Goal: Task Accomplishment & Management: Use online tool/utility

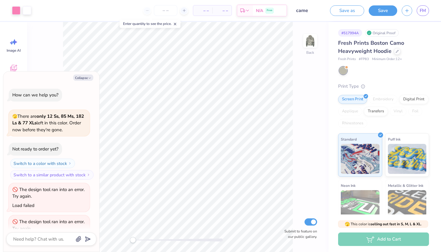
scroll to position [50, 0]
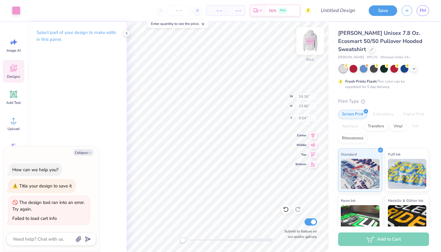
click at [310, 37] on img at bounding box center [310, 41] width 24 height 24
type textarea "x"
type input "13.97"
type input "13.48"
type input "7.31"
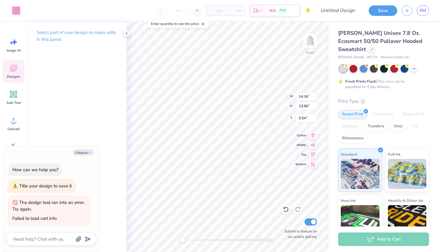
type textarea "x"
drag, startPoint x: 310, startPoint y: 37, endPoint x: 310, endPoint y: 40, distance: 3.1
click at [310, 40] on img at bounding box center [310, 41] width 24 height 24
type input "14.16"
type input "13.66"
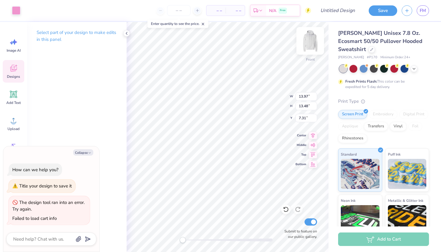
type input "0.54"
click at [379, 9] on button "Save" at bounding box center [383, 10] width 29 height 11
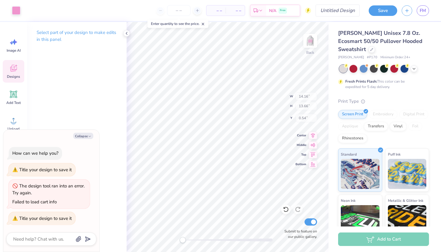
type textarea "x"
click at [335, 12] on input "Design Title" at bounding box center [344, 11] width 29 height 12
type input "h"
type textarea "x"
type input "hh"
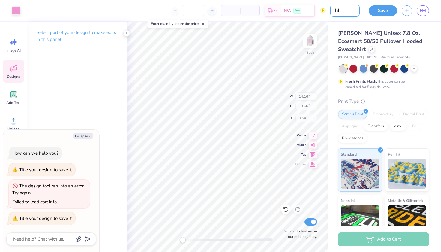
type textarea "x"
type input "hhh"
type textarea "x"
type input "hhh"
click at [367, 10] on div "Save FM" at bounding box center [402, 10] width 77 height 21
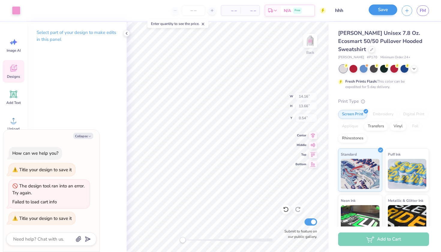
click at [377, 10] on button "Save" at bounding box center [383, 10] width 29 height 11
click at [387, 9] on div "Save" at bounding box center [383, 10] width 29 height 11
click at [428, 10] on link "FM" at bounding box center [423, 10] width 12 height 11
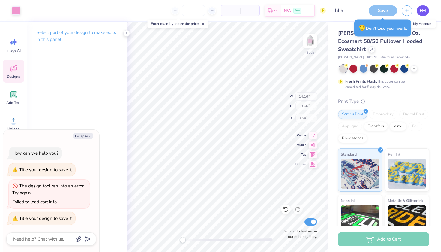
type textarea "x"
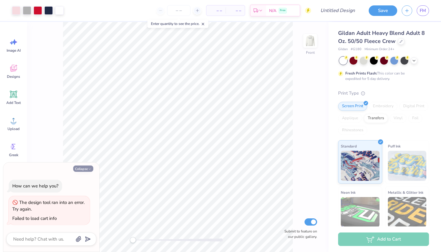
click at [84, 170] on button "Collapse" at bounding box center [83, 168] width 20 height 6
type textarea "x"
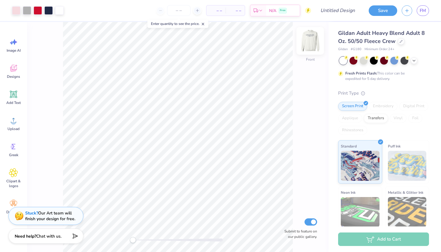
click at [307, 44] on img at bounding box center [310, 41] width 24 height 24
click at [307, 46] on img at bounding box center [310, 41] width 12 height 12
click at [425, 10] on span "FM" at bounding box center [423, 10] width 6 height 7
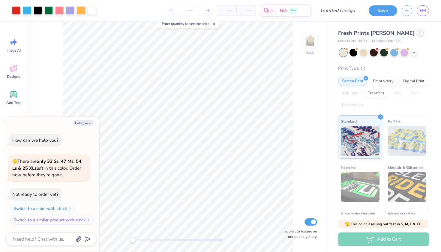
click at [417, 31] on div at bounding box center [420, 32] width 7 height 7
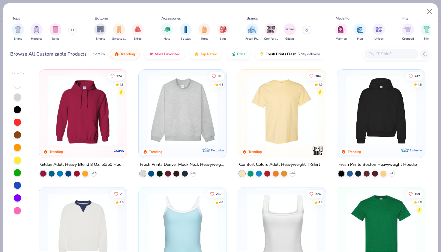
click at [195, 128] on img at bounding box center [183, 111] width 76 height 70
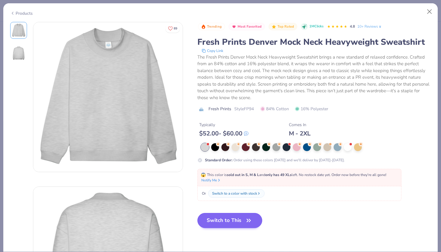
click at [229, 219] on button "Switch to This" at bounding box center [230, 220] width 65 height 15
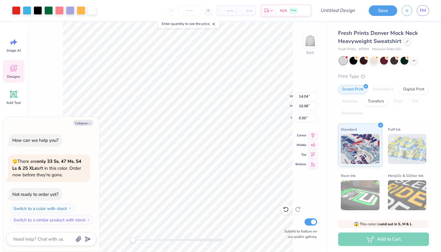
type textarea "x"
type input "14.04"
type input "10.08"
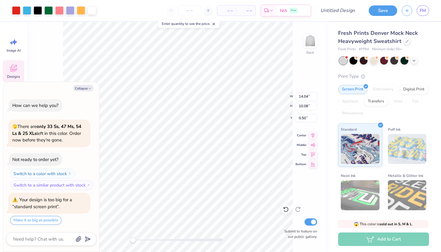
click at [384, 88] on div "Embroidery" at bounding box center [383, 89] width 29 height 9
click at [380, 88] on div "Embroidery" at bounding box center [383, 89] width 29 height 9
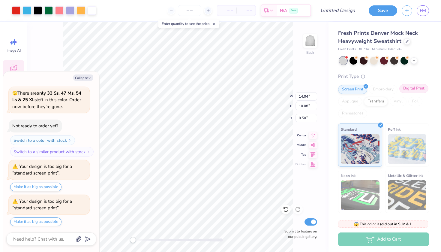
click at [413, 87] on div "Digital Print" at bounding box center [414, 88] width 29 height 9
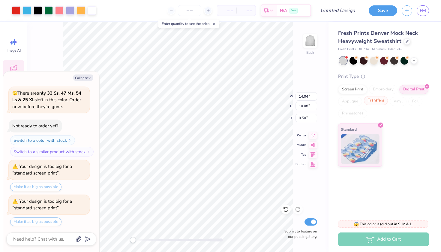
click at [382, 103] on div "Transfers" at bounding box center [376, 100] width 24 height 9
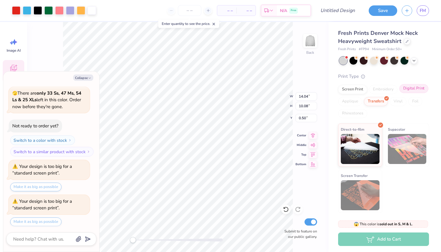
click at [414, 87] on div "Digital Print" at bounding box center [414, 88] width 29 height 9
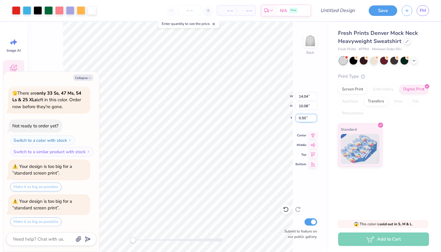
type textarea "x"
type input "0.83"
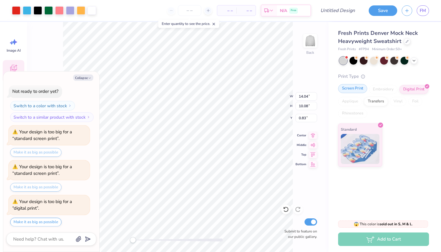
click at [345, 85] on div "Screen Print" at bounding box center [352, 88] width 29 height 9
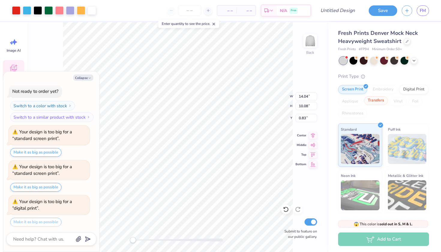
click at [375, 100] on div "Transfers" at bounding box center [376, 100] width 24 height 9
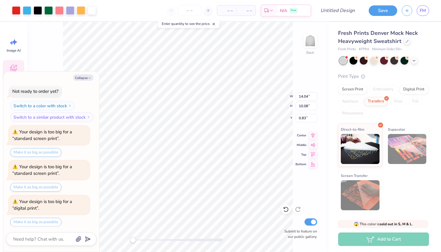
scroll to position [92, 0]
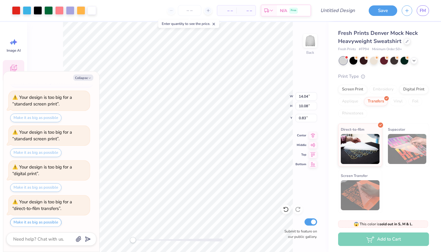
type textarea "x"
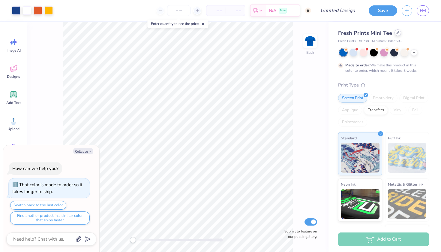
click at [398, 34] on icon at bounding box center [398, 32] width 3 height 3
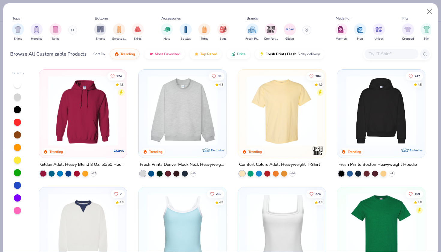
click at [94, 209] on img at bounding box center [83, 228] width 76 height 70
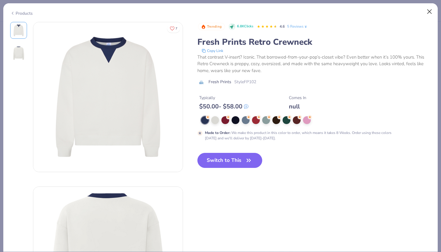
click at [430, 10] on button "Close" at bounding box center [429, 11] width 11 height 11
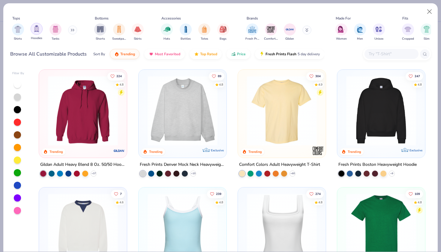
click at [33, 31] on img "filter for Hoodies" at bounding box center [36, 28] width 7 height 7
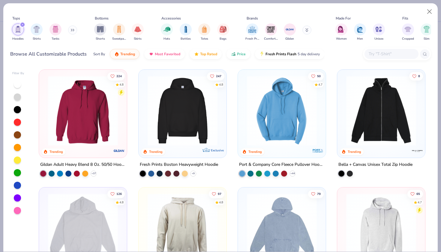
click at [106, 125] on img at bounding box center [83, 111] width 76 height 70
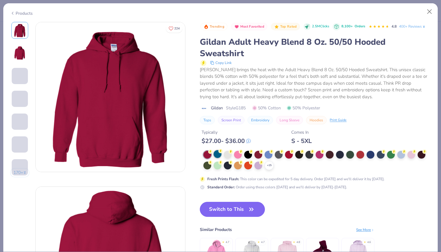
click at [219, 151] on circle at bounding box center [221, 151] width 4 height 4
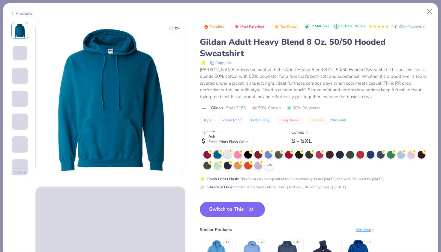
click at [231, 152] on circle at bounding box center [231, 151] width 4 height 4
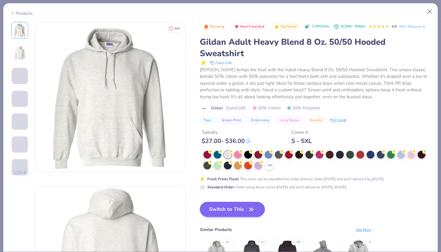
click at [253, 211] on icon "button" at bounding box center [251, 209] width 8 height 8
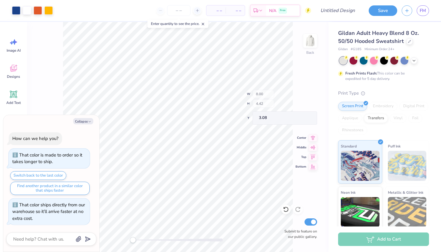
type textarea "x"
type input "6.90"
type input "1.83"
type input "4.06"
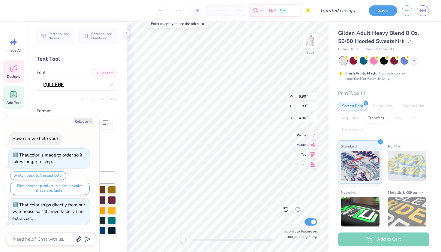
type textarea "x"
type textarea "C"
type textarea "x"
type textarea "Ch"
type textarea "x"
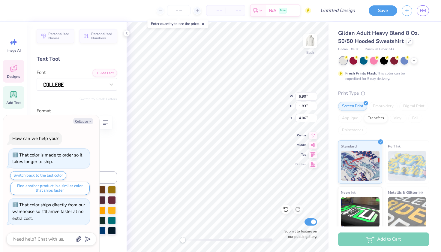
type textarea "Che"
type textarea "x"
type textarea "Ch"
type textarea "x"
type textarea "C"
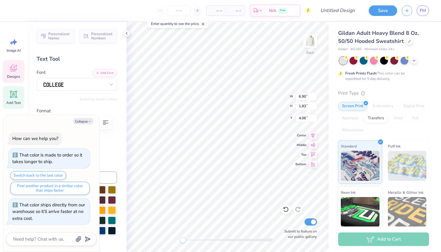
type textarea "x"
type textarea "CH"
type textarea "x"
type textarea "CHE"
type textarea "x"
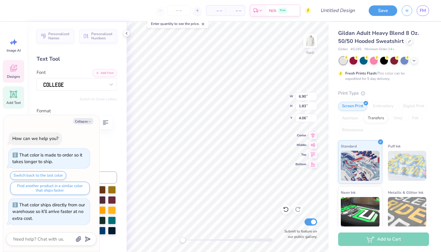
type textarea "CHEE"
type textarea "x"
type textarea "CHEER"
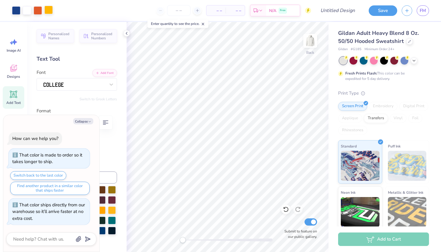
click at [49, 9] on div at bounding box center [48, 10] width 8 height 8
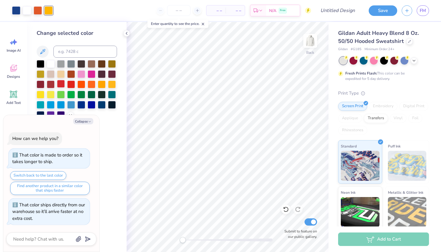
click at [60, 86] on div at bounding box center [61, 84] width 8 height 8
click at [35, 10] on div at bounding box center [38, 10] width 8 height 8
click at [40, 62] on div at bounding box center [41, 63] width 8 height 8
click at [26, 10] on div at bounding box center [27, 10] width 8 height 8
click at [72, 82] on div at bounding box center [71, 84] width 8 height 8
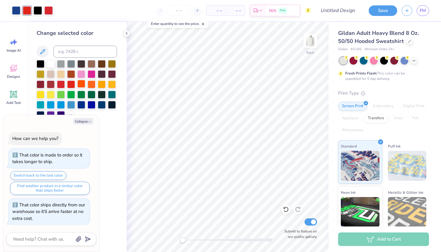
click at [80, 83] on div at bounding box center [81, 84] width 8 height 8
click at [71, 83] on div at bounding box center [71, 84] width 8 height 8
click at [55, 84] on div at bounding box center [77, 89] width 80 height 59
click at [61, 84] on div at bounding box center [61, 84] width 8 height 8
click at [15, 9] on div at bounding box center [16, 10] width 8 height 8
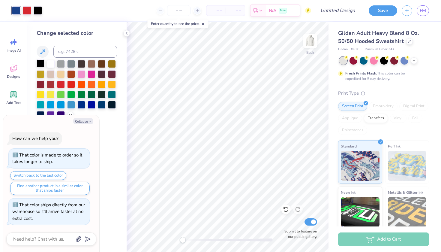
click at [38, 65] on div at bounding box center [41, 63] width 8 height 8
click at [47, 63] on div at bounding box center [51, 63] width 8 height 8
click at [52, 3] on div "– – Per Item – – Total Est. Delivery N/A Free" at bounding box center [174, 10] width 276 height 21
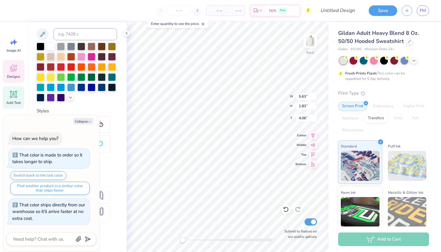
scroll to position [121, 0]
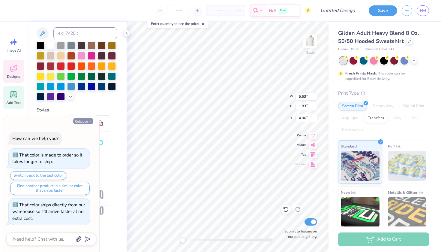
click at [82, 124] on button "Collapse" at bounding box center [83, 121] width 20 height 6
type textarea "x"
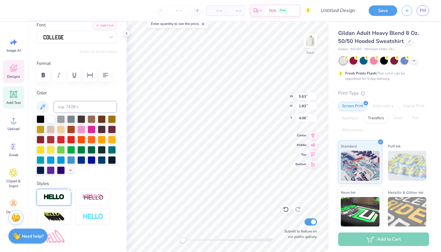
scroll to position [45, 0]
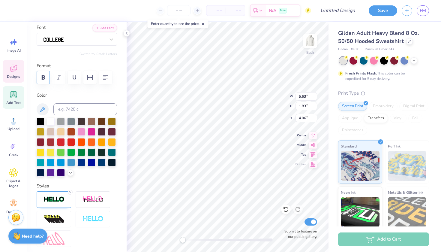
click at [38, 76] on button "button" at bounding box center [43, 77] width 13 height 13
click at [42, 76] on icon "button" at bounding box center [43, 77] width 3 height 4
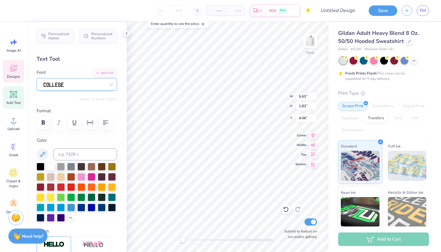
scroll to position [0, 0]
click at [128, 32] on icon at bounding box center [126, 33] width 5 height 5
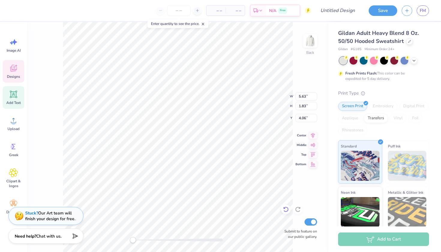
click at [287, 210] on icon at bounding box center [286, 209] width 6 height 6
type input "1.83"
click at [287, 210] on icon at bounding box center [286, 209] width 6 height 6
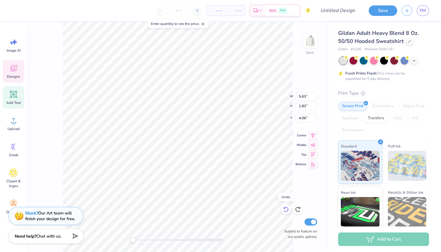
click at [287, 210] on icon at bounding box center [286, 209] width 6 height 6
click at [288, 209] on icon at bounding box center [286, 209] width 6 height 6
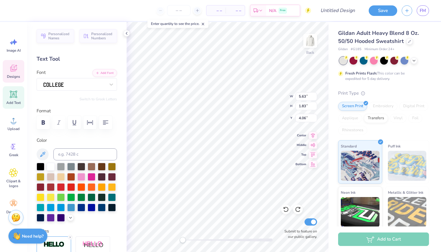
type textarea "x"
